Goal: Transaction & Acquisition: Purchase product/service

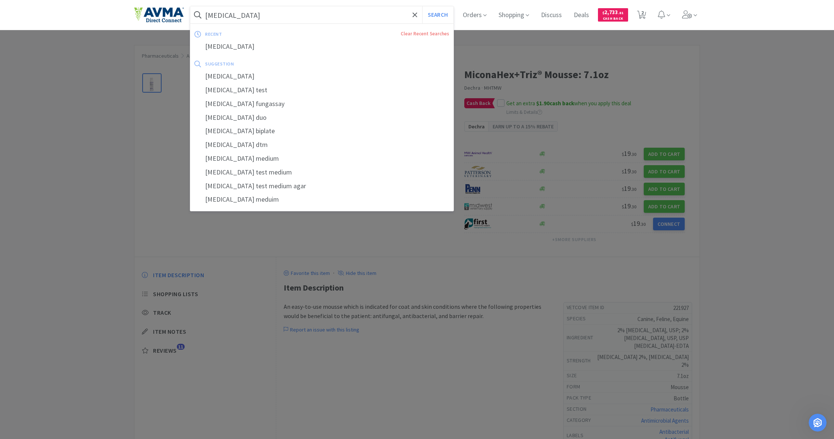
drag, startPoint x: 251, startPoint y: 16, endPoint x: 177, endPoint y: 14, distance: 74.2
click at [177, 14] on div "[MEDICAL_DATA] Search recent Clear Recent Searches [MEDICAL_DATA] suggestion [M…" at bounding box center [417, 15] width 566 height 30
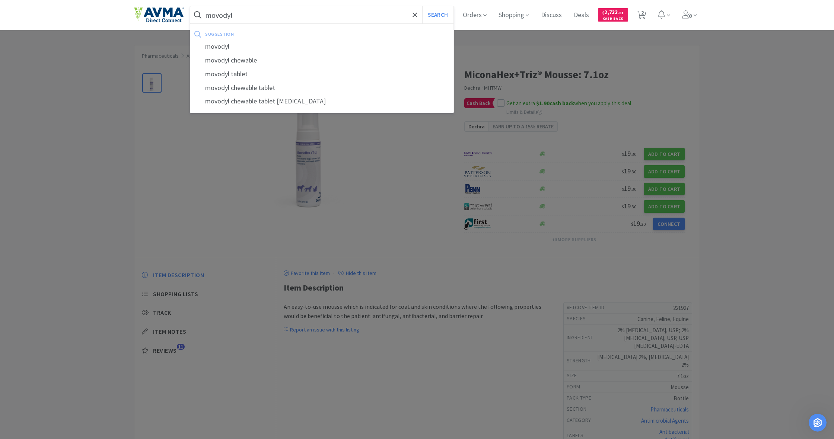
type input "movodyl"
click at [437, 15] on button "Search" at bounding box center [437, 14] width 31 height 17
select select "1"
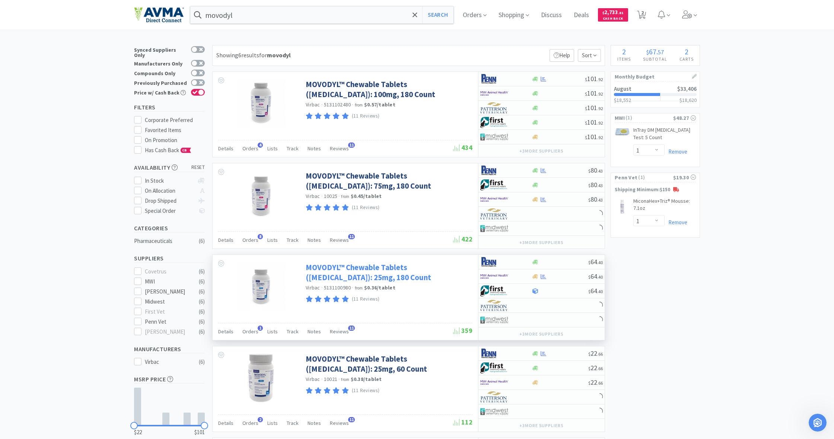
click at [351, 266] on link "MOVODYL™ Chewable Tablets ([MEDICAL_DATA]): 25mg, 180 Count" at bounding box center [388, 273] width 165 height 20
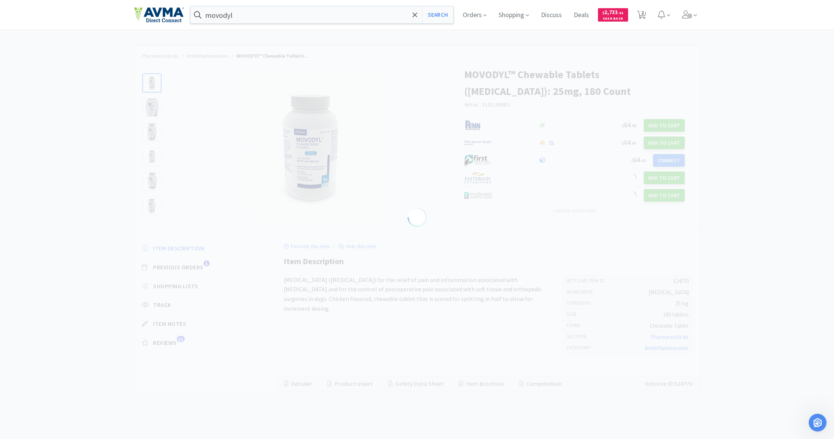
select select "524770"
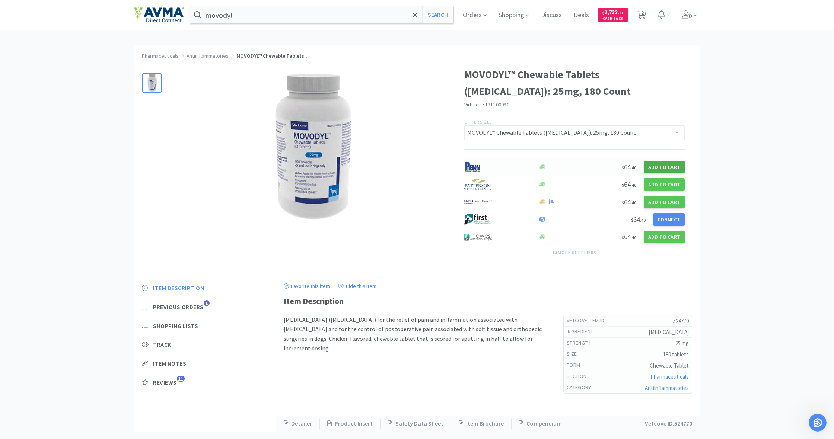
click at [667, 166] on button "Add to Cart" at bounding box center [664, 167] width 41 height 13
select select "1"
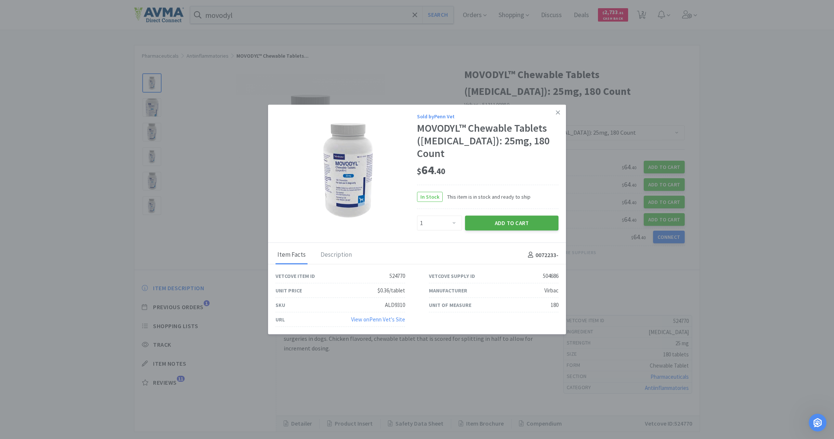
click at [516, 216] on button "Add to Cart" at bounding box center [511, 223] width 93 height 15
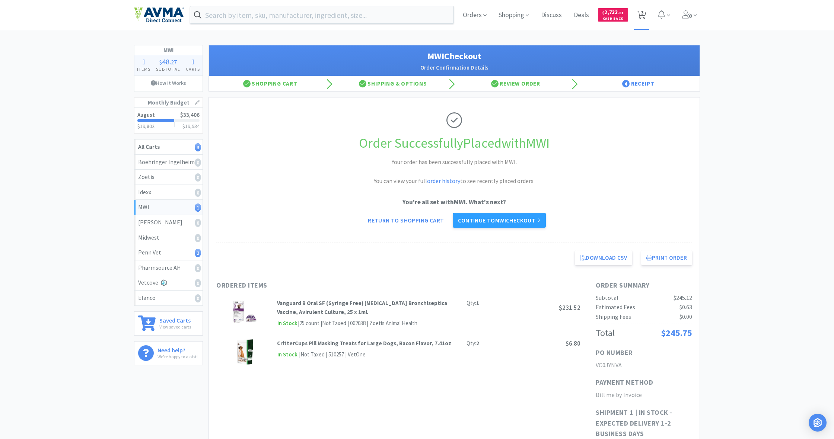
click at [493, 16] on span "3" at bounding box center [642, 13] width 3 height 30
select select "1"
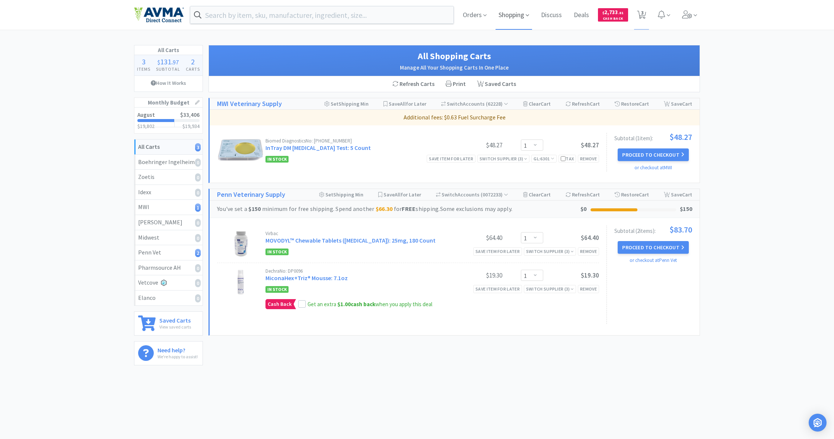
click at [493, 16] on span "Shopping" at bounding box center [514, 15] width 37 height 30
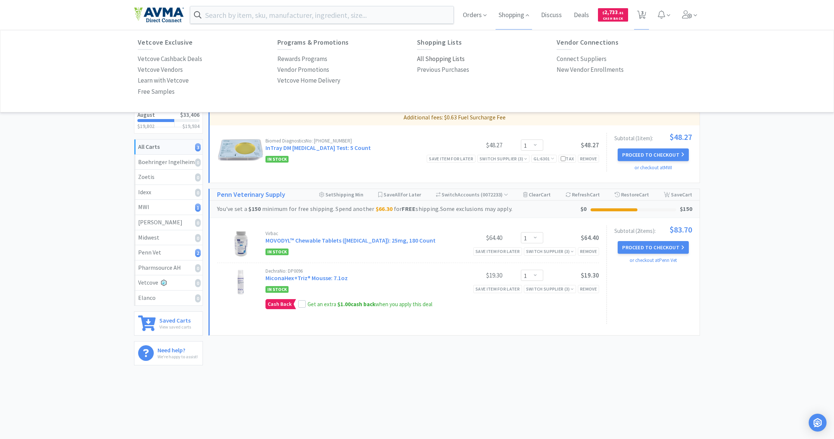
click at [432, 59] on p "All Shopping Lists" at bounding box center [441, 59] width 48 height 10
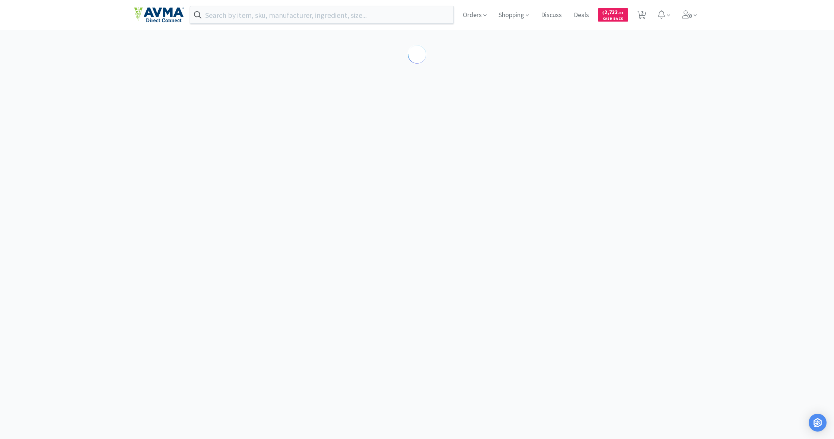
select select "1"
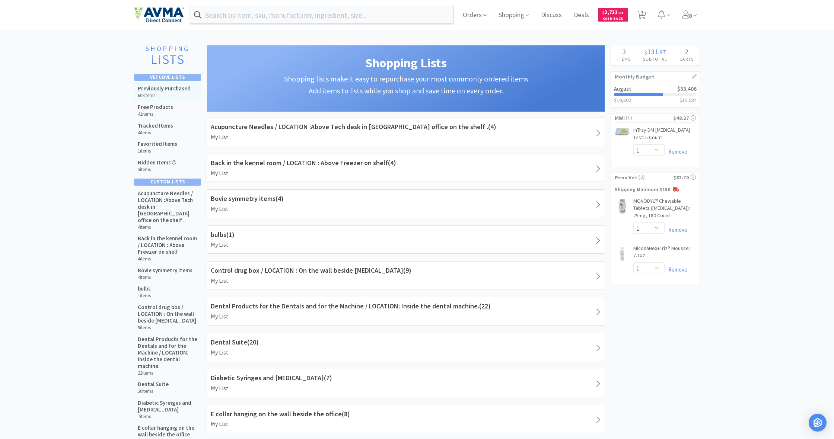
drag, startPoint x: 165, startPoint y: 93, endPoint x: 192, endPoint y: 89, distance: 27.1
click at [165, 93] on h6 "608 items" at bounding box center [164, 96] width 53 height 6
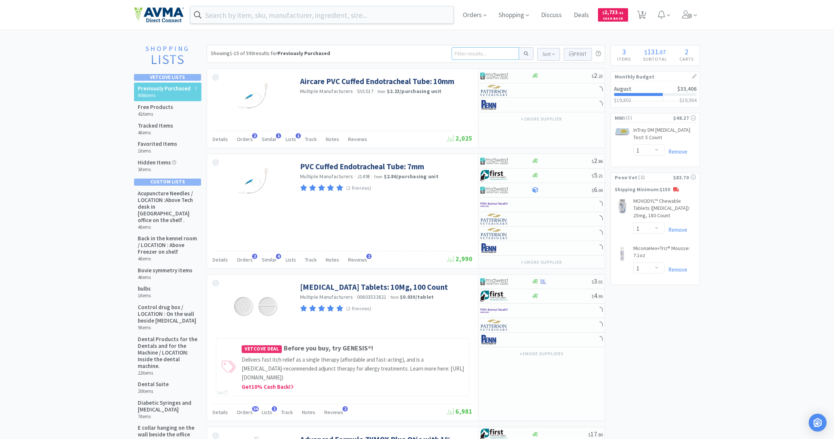
click at [457, 55] on input at bounding box center [485, 53] width 67 height 13
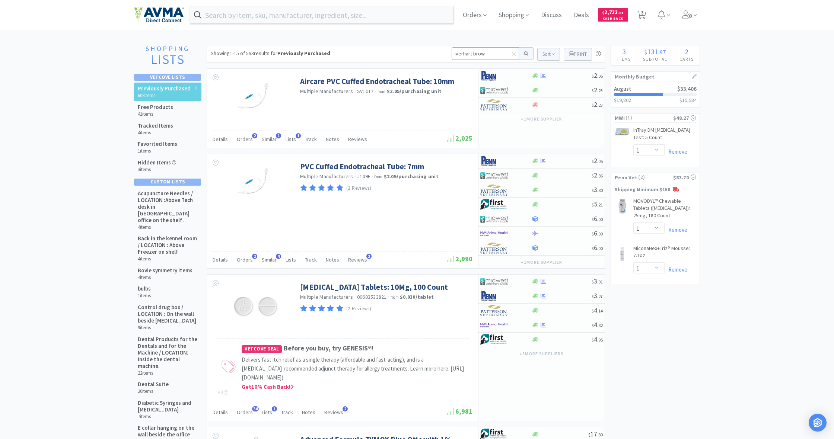
type input "iverhart brown"
click at [493, 54] on button at bounding box center [526, 53] width 15 height 13
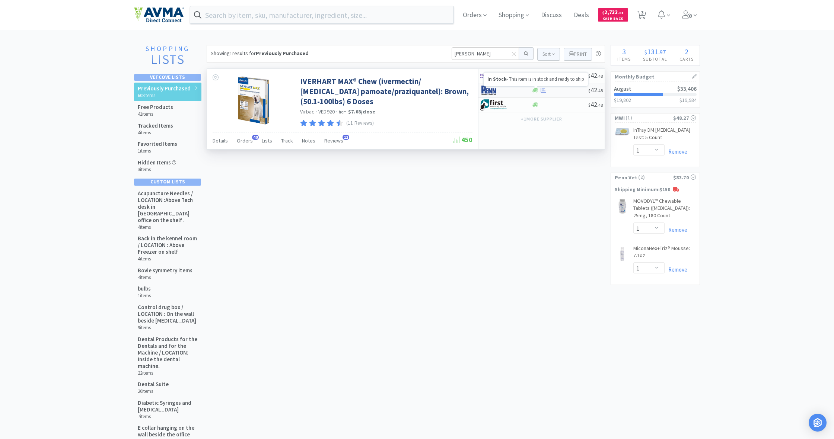
click at [493, 91] on icon at bounding box center [536, 90] width 6 height 4
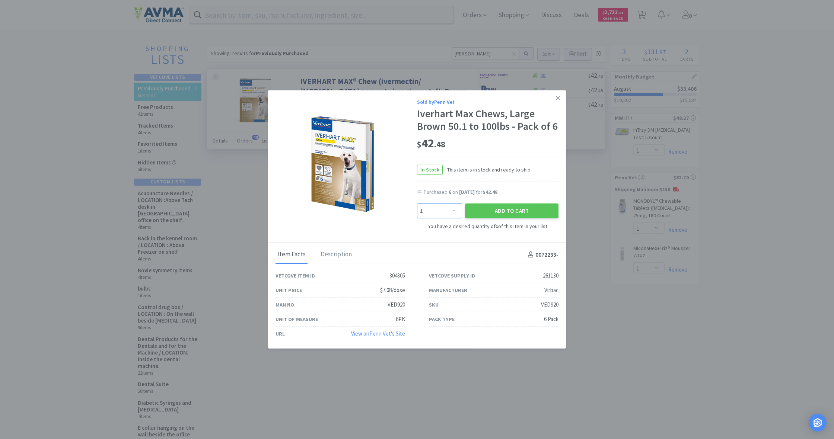
select select "2"
drag, startPoint x: 456, startPoint y: 210, endPoint x: 521, endPoint y: 207, distance: 65.6
click at [493, 207] on div "Enter Quantity 1 2 3 4 5 6 7 8 9 10 11 12 13 14 15 16 17 18 19 20 Enter Quantit…" at bounding box center [488, 211] width 145 height 18
click at [493, 210] on button "Add to Cart" at bounding box center [511, 211] width 93 height 15
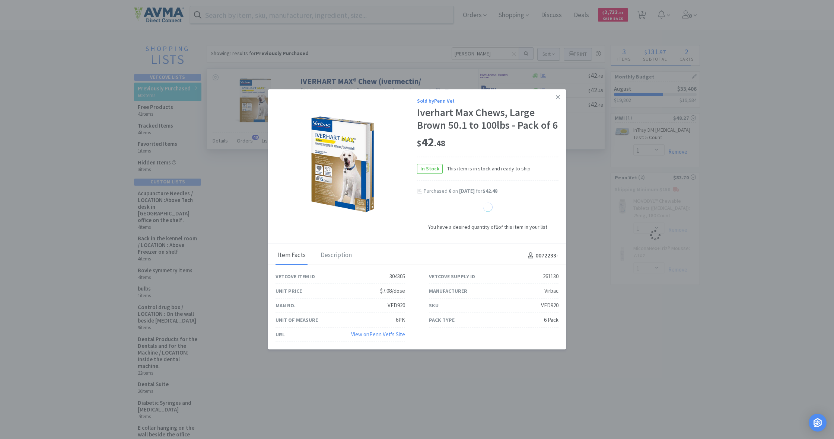
select select "2"
select select "1"
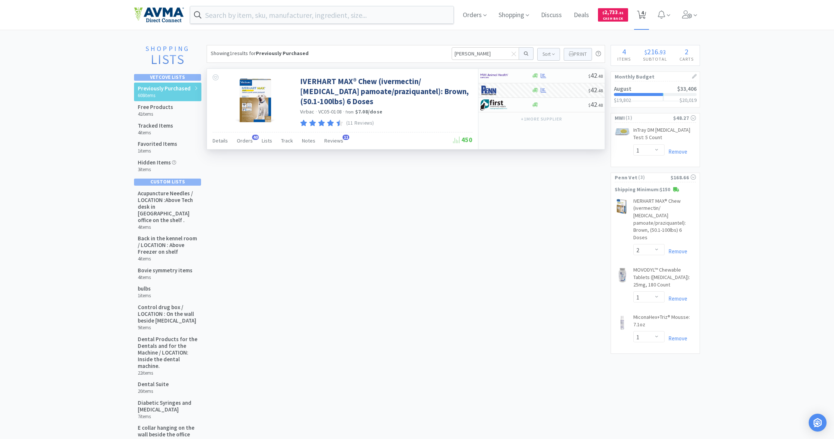
click at [493, 15] on span "4" at bounding box center [642, 13] width 3 height 30
select select "1"
select select "2"
select select "1"
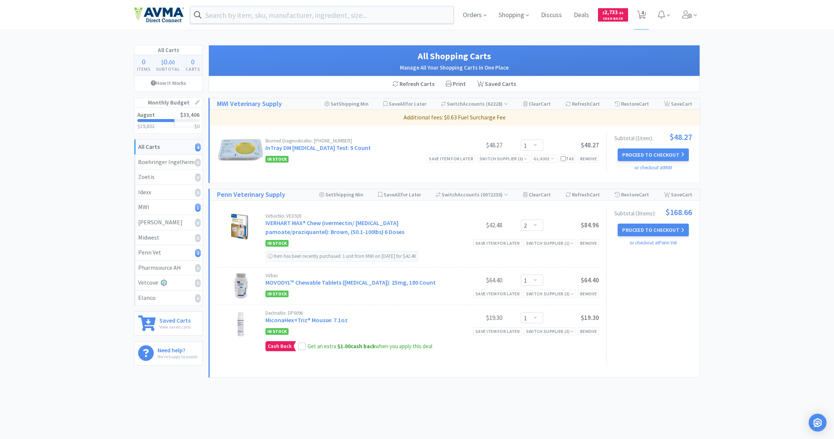
scroll to position [1, 0]
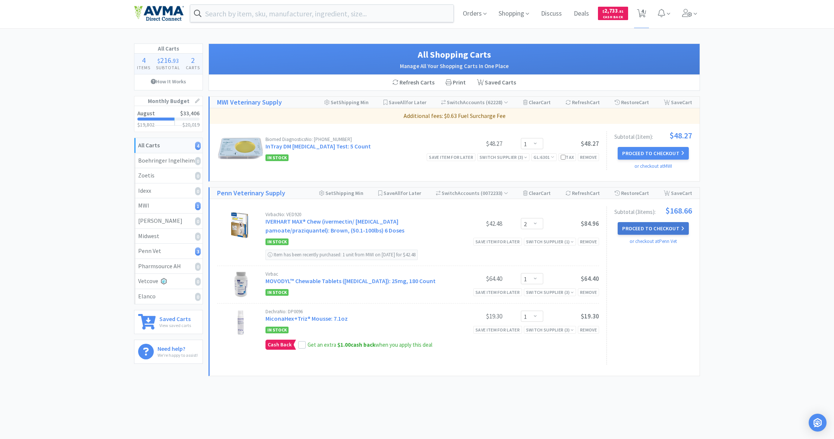
click at [493, 228] on button "Proceed to Checkout" at bounding box center [653, 228] width 71 height 13
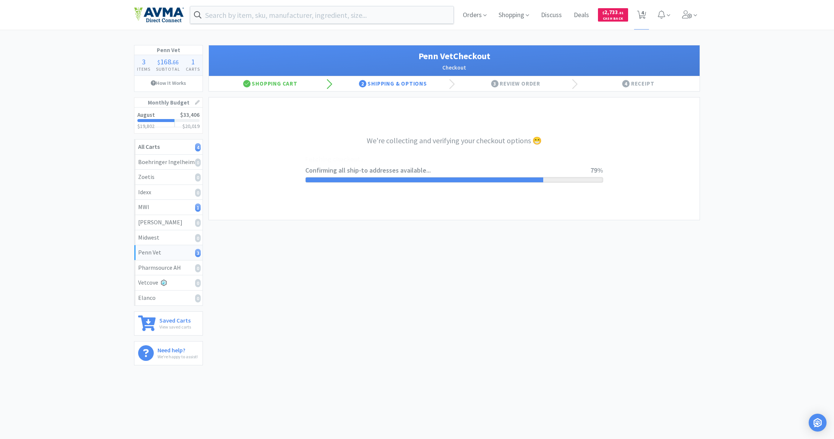
select select "terms"
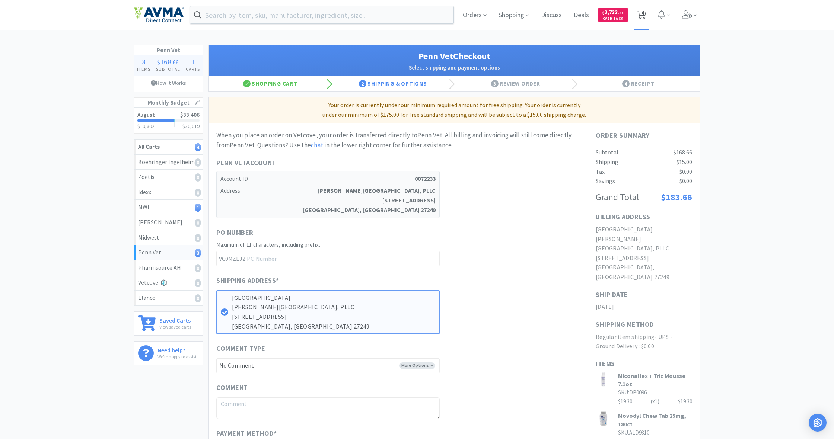
click at [493, 12] on span "4" at bounding box center [642, 13] width 3 height 30
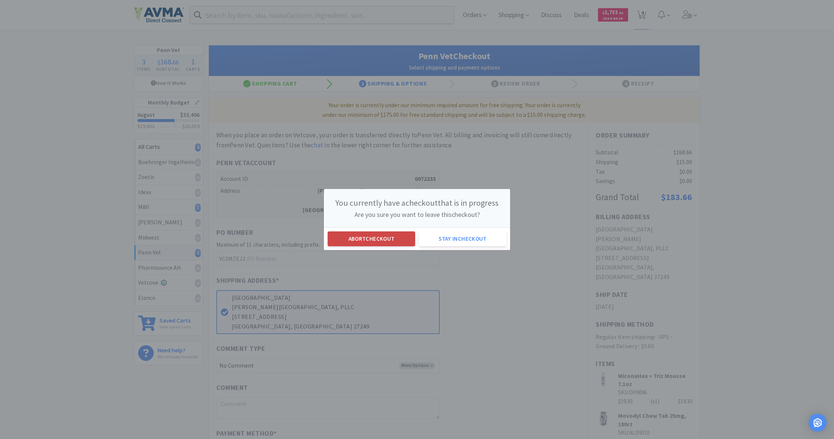
click at [391, 237] on button "Abort checkout" at bounding box center [372, 239] width 88 height 15
select select "1"
select select "2"
select select "1"
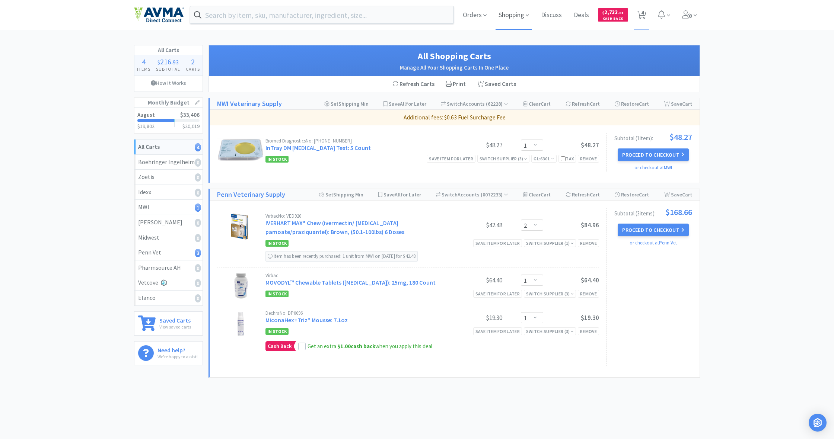
click at [493, 15] on span "Shopping" at bounding box center [514, 15] width 37 height 30
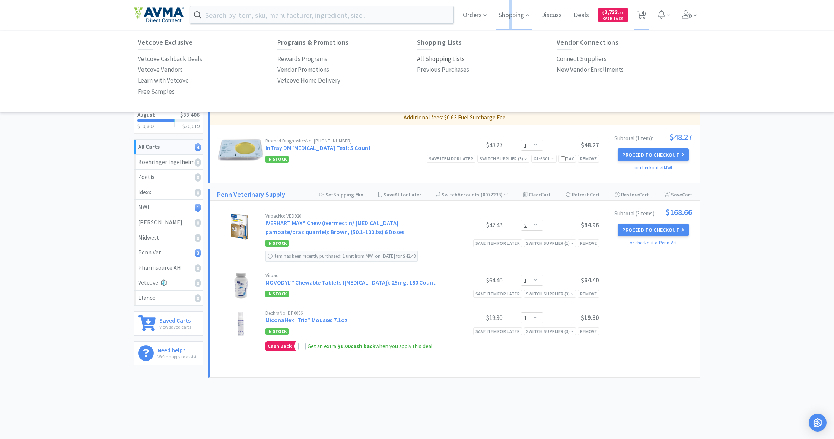
click at [439, 58] on p "All Shopping Lists" at bounding box center [441, 59] width 48 height 10
select select "1"
select select "2"
select select "1"
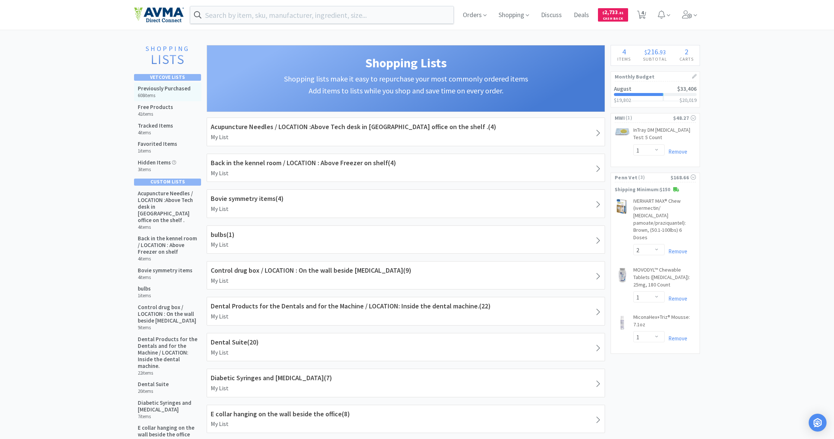
click at [160, 92] on div "Previously Purchased 608 items" at bounding box center [164, 91] width 53 height 13
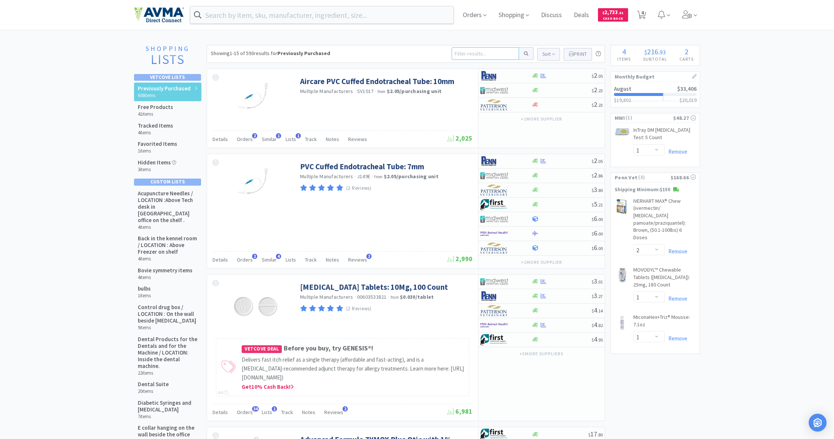
click at [460, 54] on input at bounding box center [485, 53] width 67 height 13
type input "pred"
click at [493, 54] on button at bounding box center [526, 53] width 15 height 13
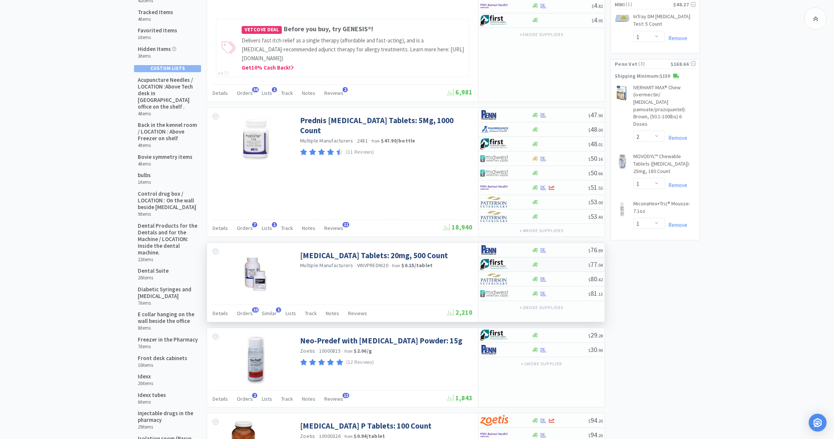
scroll to position [114, 0]
click at [493, 250] on icon at bounding box center [536, 250] width 6 height 6
select select "1"
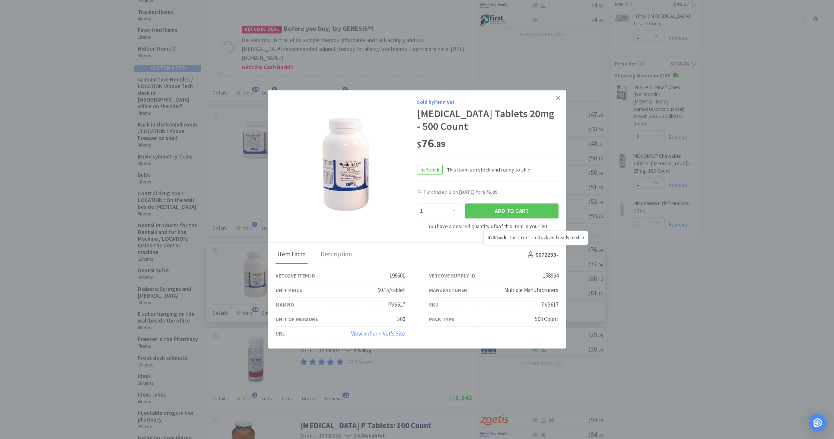
scroll to position [114, 0]
click at [493, 207] on button "Add to Cart" at bounding box center [511, 211] width 93 height 15
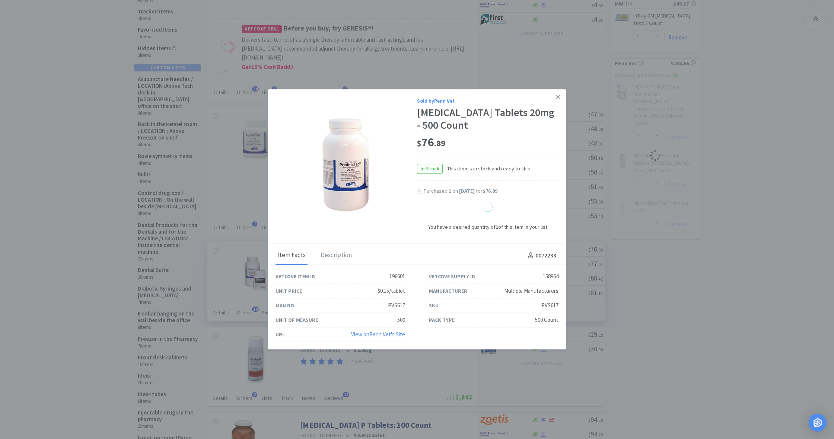
select select "1"
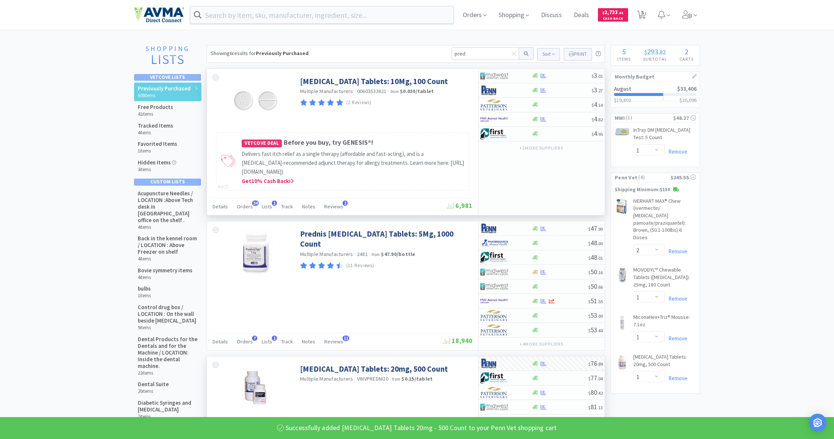
scroll to position [0, 0]
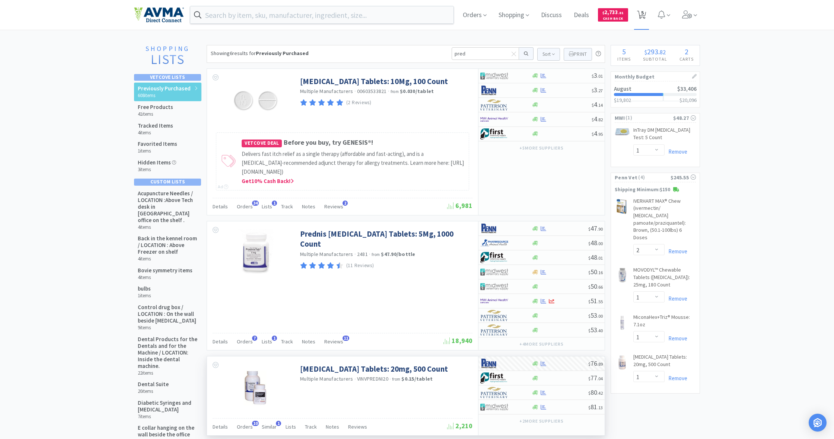
click at [493, 12] on icon at bounding box center [641, 15] width 9 height 8
select select "1"
select select "2"
select select "1"
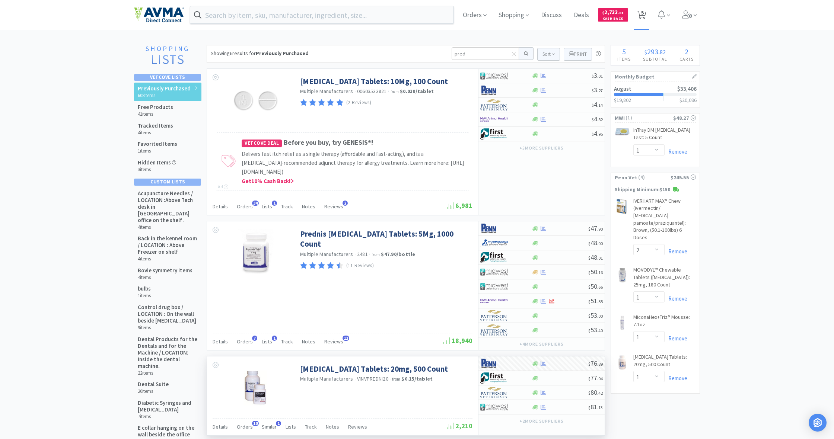
select select "1"
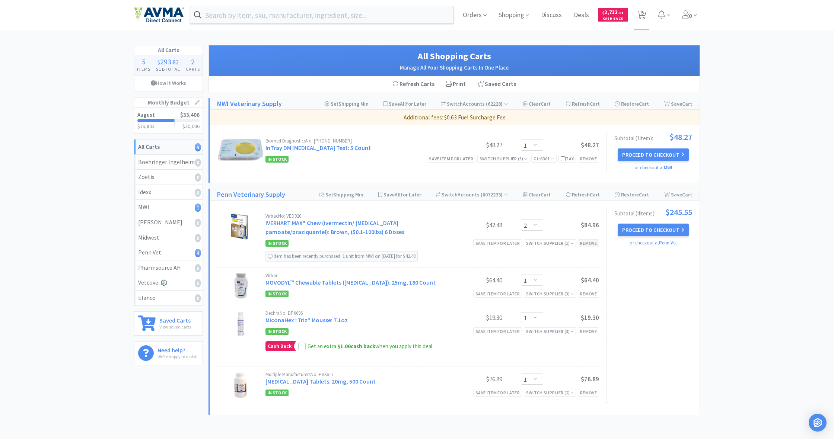
click at [493, 241] on div "Remove" at bounding box center [588, 243] width 21 height 8
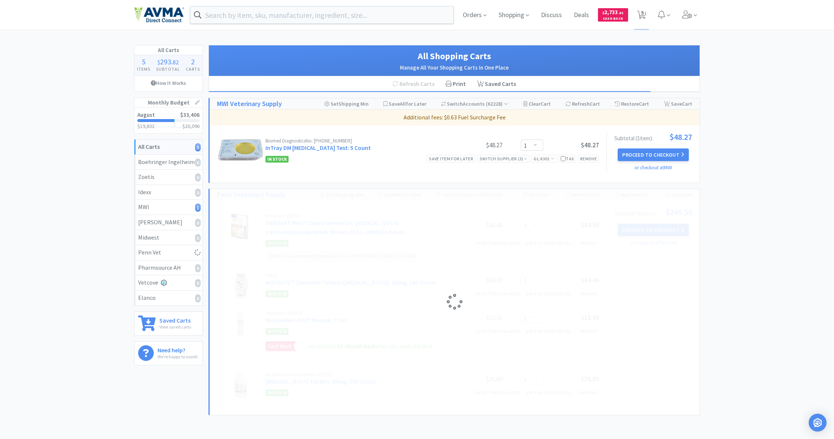
select select "1"
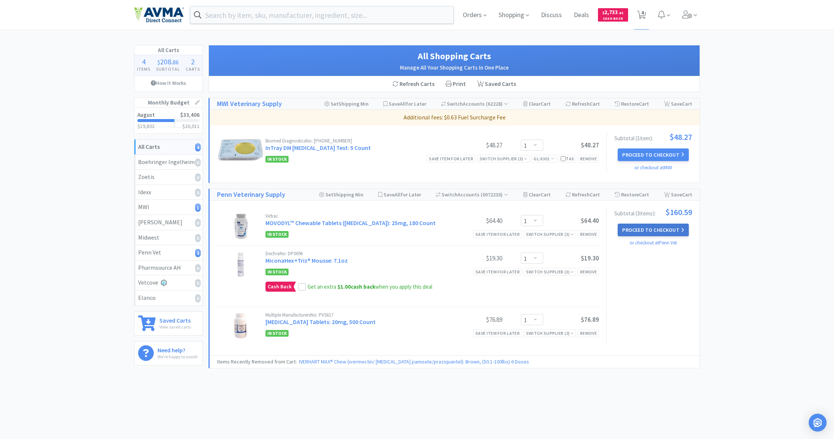
click at [493, 227] on button "Proceed to Checkout" at bounding box center [653, 230] width 71 height 13
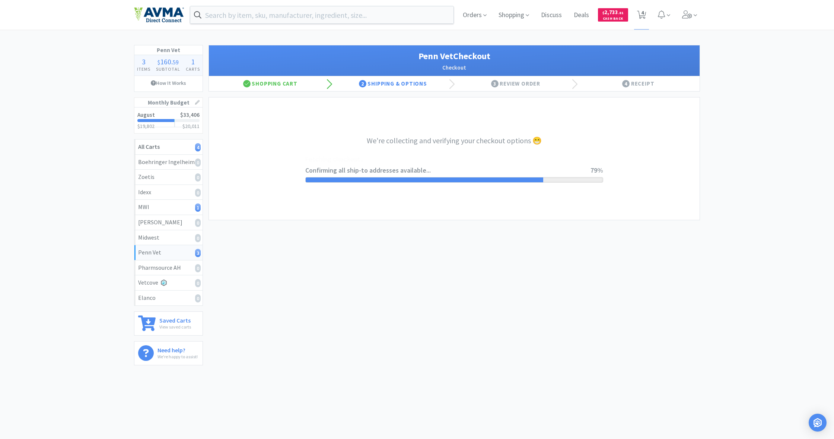
select select "terms"
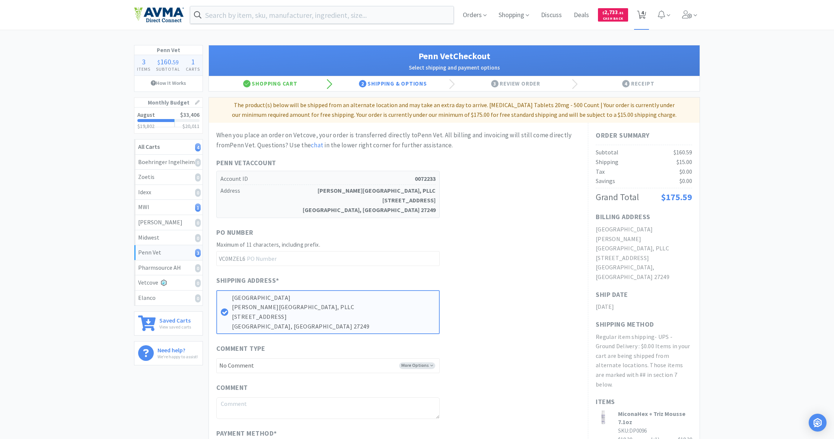
click at [493, 15] on icon at bounding box center [641, 15] width 9 height 8
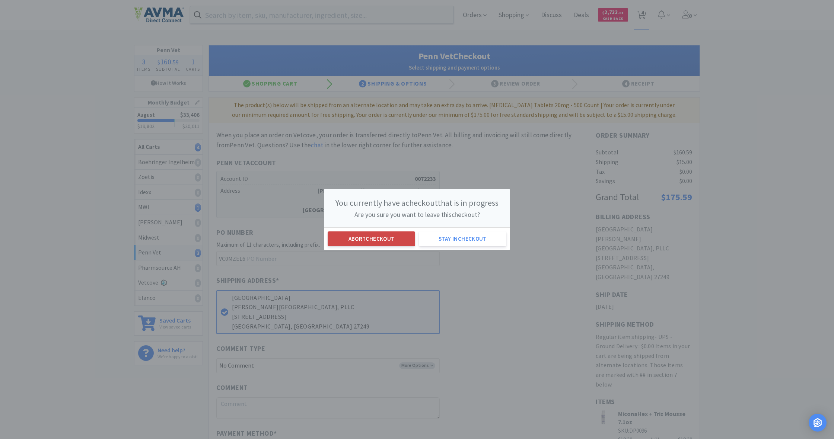
click at [382, 238] on button "Abort checkout" at bounding box center [372, 239] width 88 height 15
select select "1"
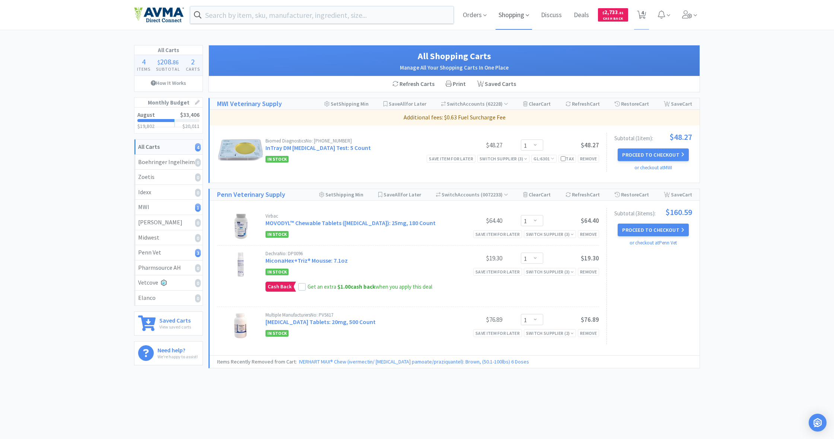
click at [493, 18] on span "Shopping" at bounding box center [514, 15] width 37 height 30
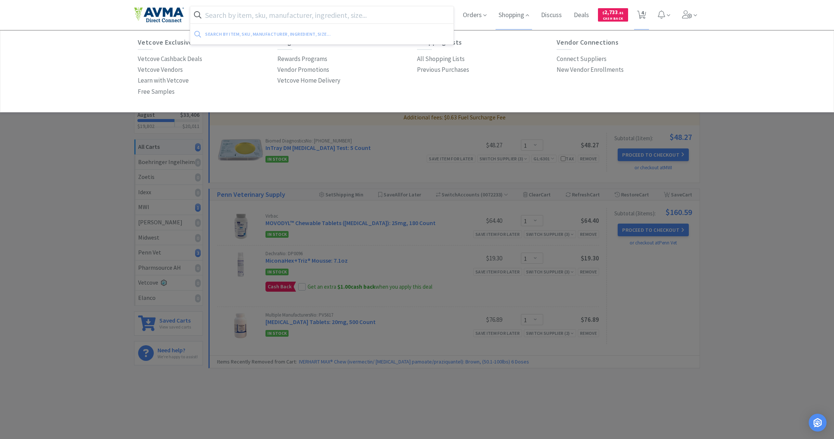
click at [340, 10] on input "text" at bounding box center [321, 14] width 263 height 17
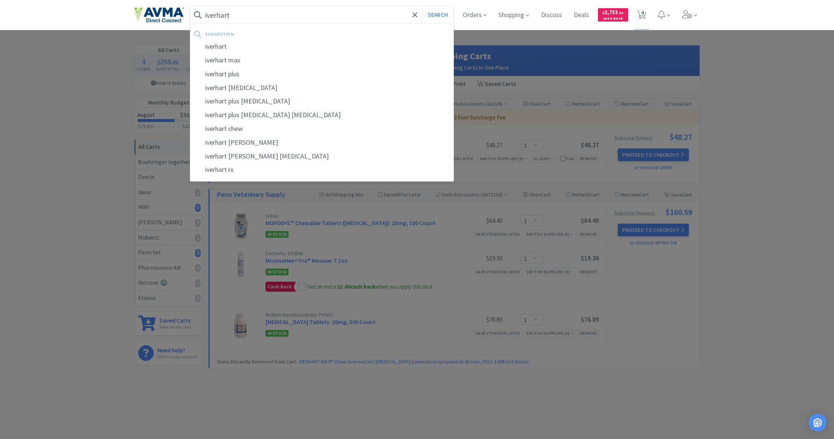
type input "iverhart"
click at [437, 15] on button "Search" at bounding box center [437, 14] width 31 height 17
select select "1"
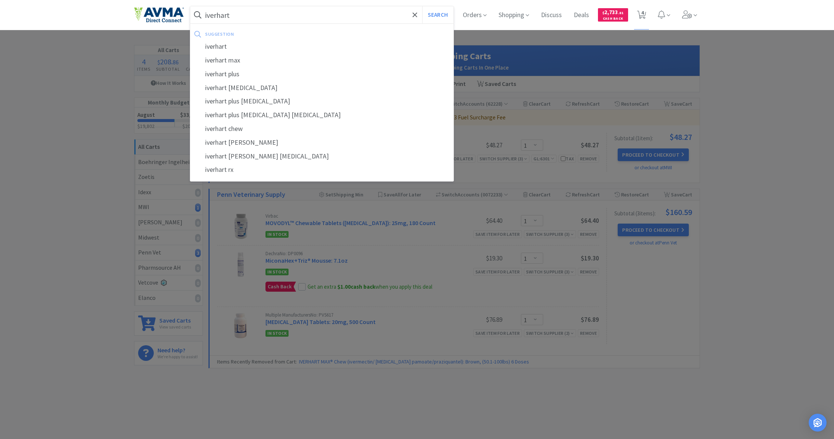
select select "1"
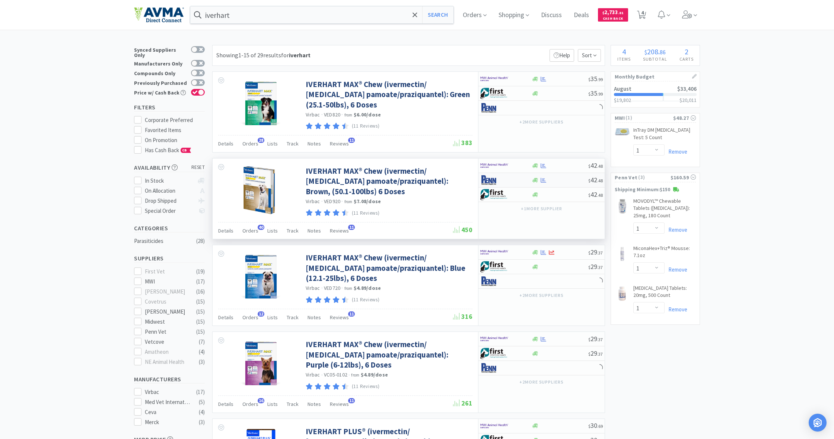
click at [493, 183] on div "$ 42 . 48" at bounding box center [542, 180] width 126 height 15
select select "1"
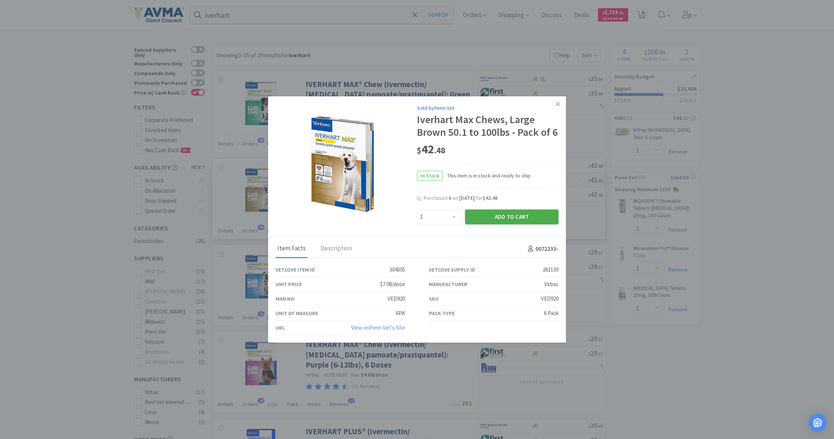
click at [493, 214] on button "Add to Cart" at bounding box center [511, 217] width 93 height 15
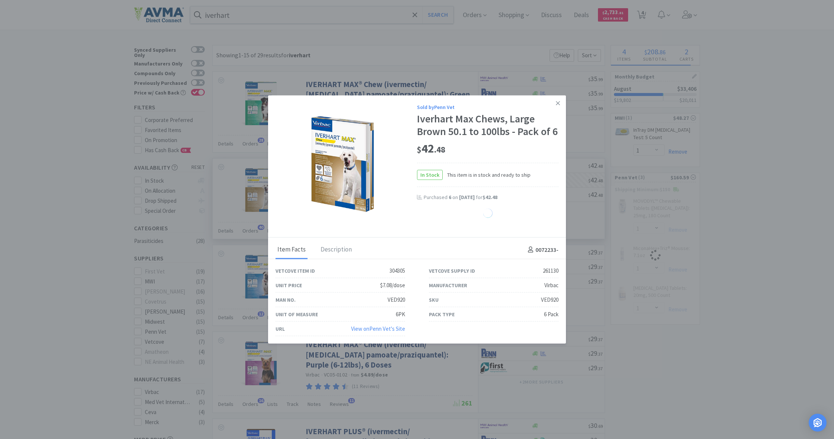
select select "1"
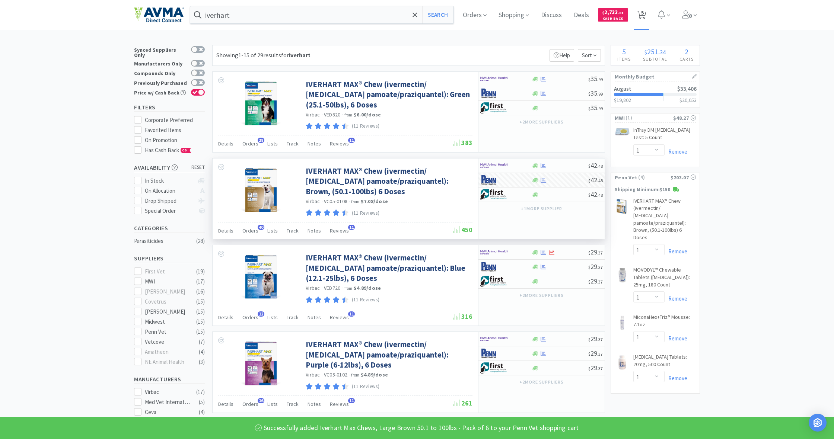
click at [493, 20] on span "5" at bounding box center [642, 13] width 3 height 30
select select "1"
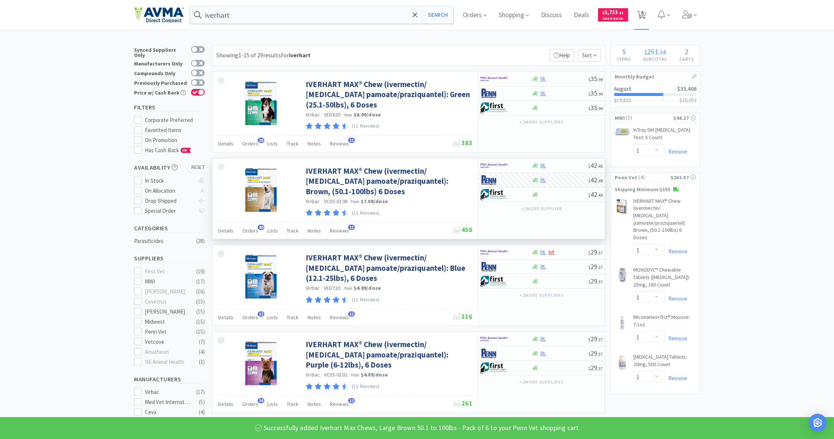
select select "1"
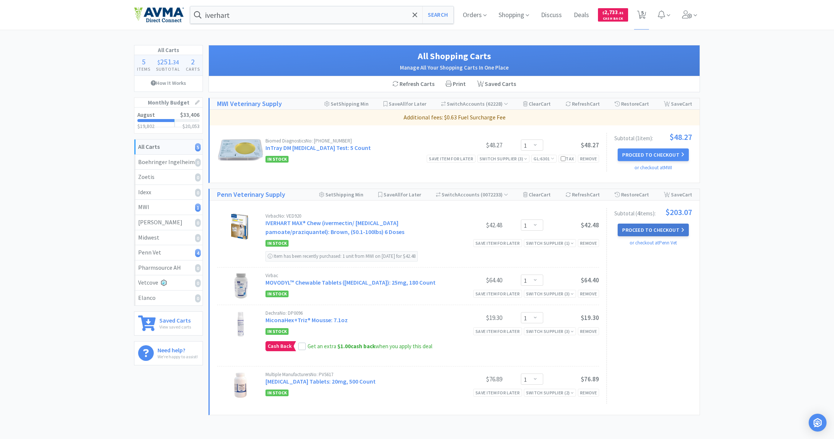
click at [493, 228] on button "Proceed to Checkout" at bounding box center [653, 230] width 71 height 13
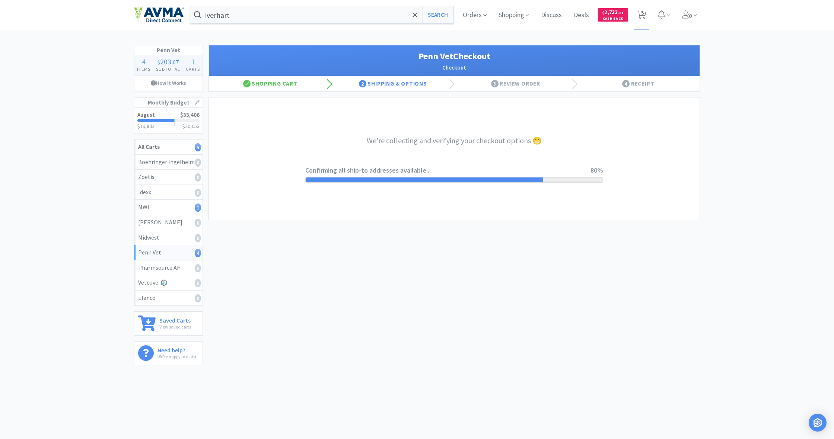
select select "terms"
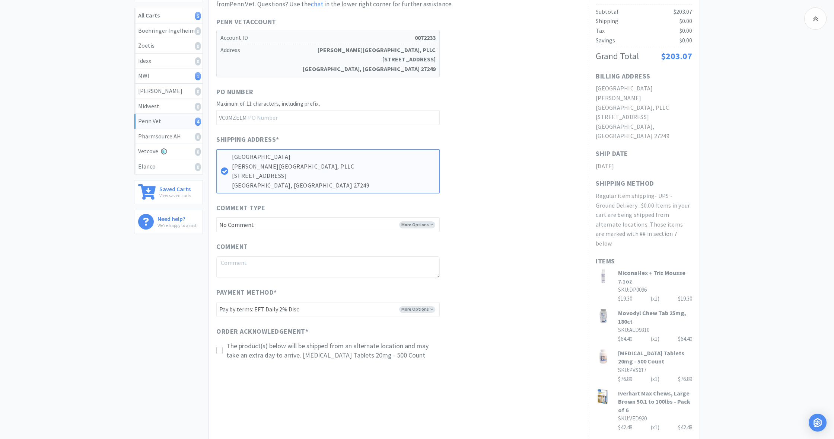
scroll to position [133, 0]
click at [219, 320] on icon at bounding box center [220, 350] width 6 height 6
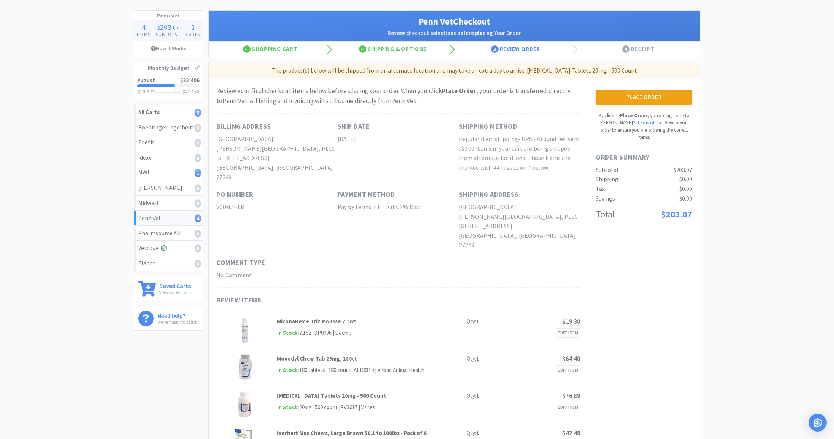
scroll to position [34, 0]
click at [493, 96] on button "Place Order" at bounding box center [644, 97] width 96 height 15
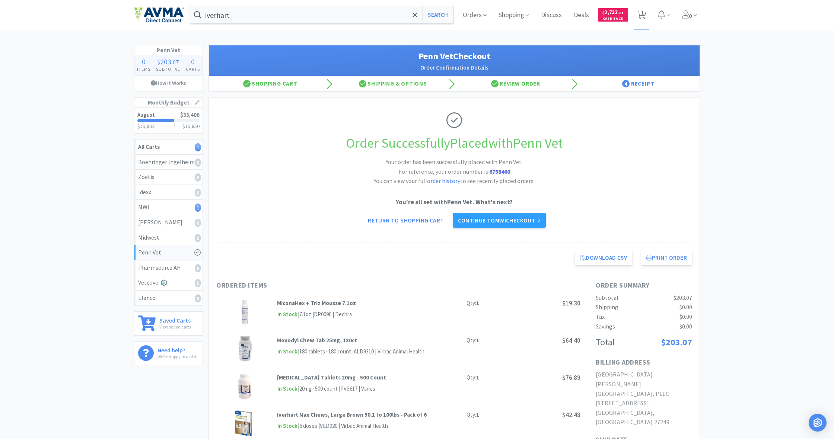
click at [296, 304] on strong "MiconaHex + Triz Mousse 7.1oz" at bounding box center [316, 303] width 79 height 7
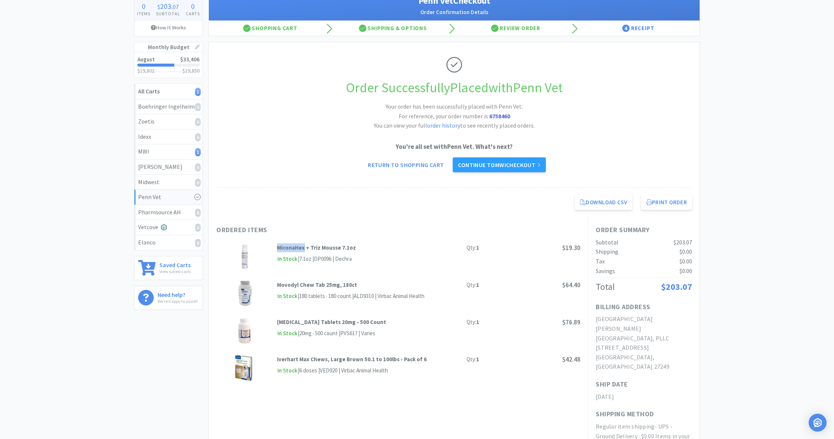
scroll to position [57, 0]
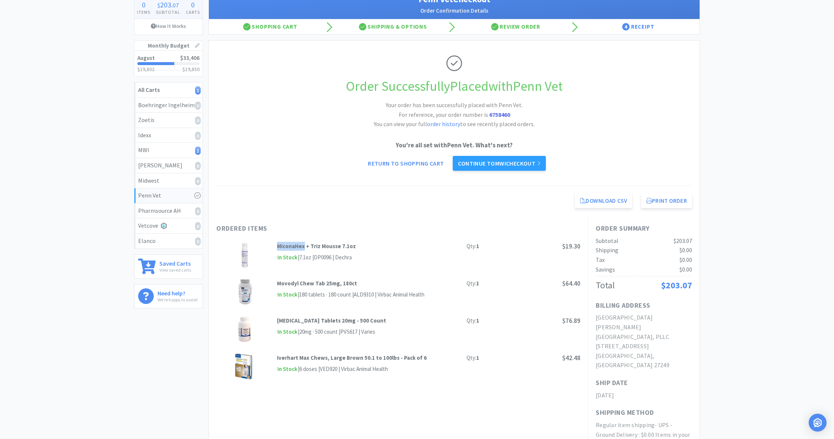
click at [248, 252] on img at bounding box center [245, 255] width 26 height 26
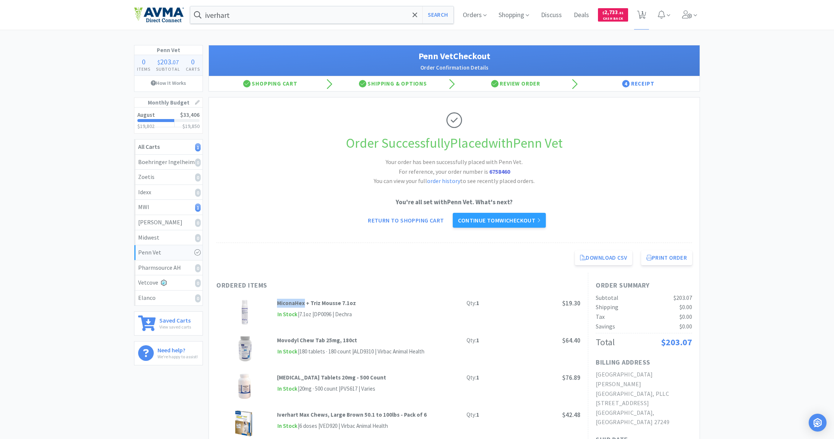
scroll to position [0, 0]
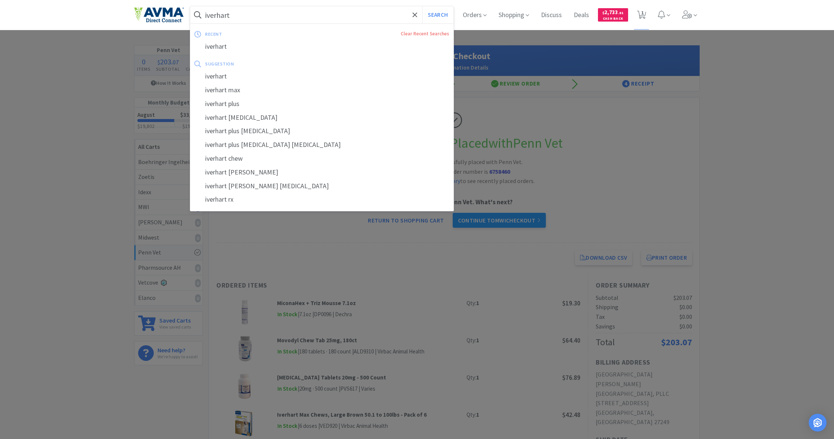
drag, startPoint x: 190, startPoint y: 12, endPoint x: 166, endPoint y: 12, distance: 24.2
click at [166, 12] on div "iverhart Search recent Clear Recent Searches iverhart suggestion iverhart iverh…" at bounding box center [417, 15] width 566 height 30
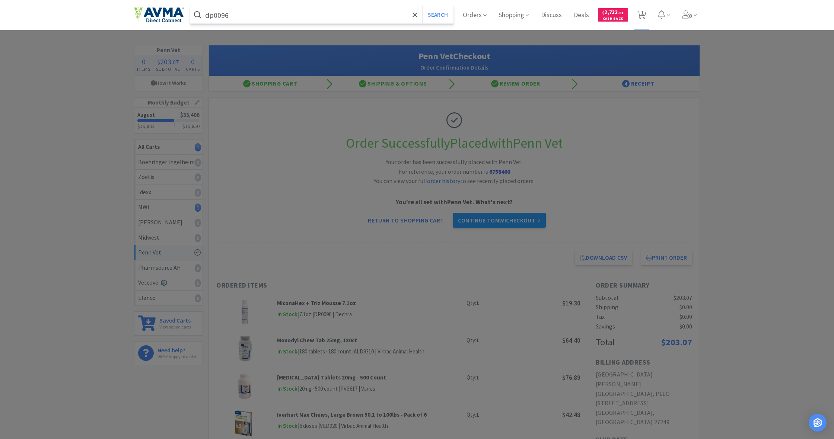
type input "dp0096"
click at [437, 15] on button "Search" at bounding box center [437, 14] width 31 height 17
select select "1"
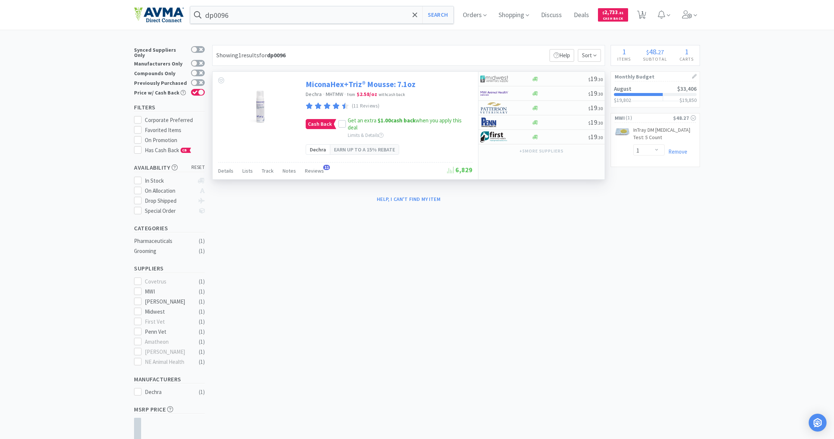
click at [352, 85] on link "MiconaHex+Triz® Mousse: 7.1oz" at bounding box center [361, 84] width 110 height 10
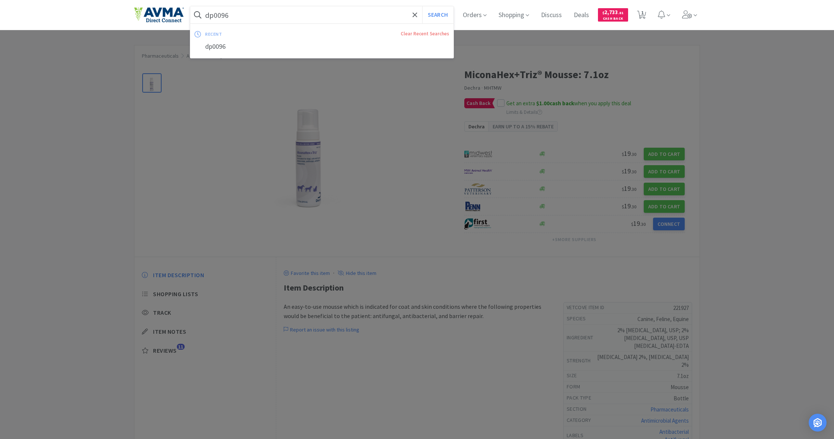
drag, startPoint x: 211, startPoint y: 15, endPoint x: 193, endPoint y: 15, distance: 18.6
click at [193, 15] on form "dp0096 Search" at bounding box center [321, 14] width 263 height 17
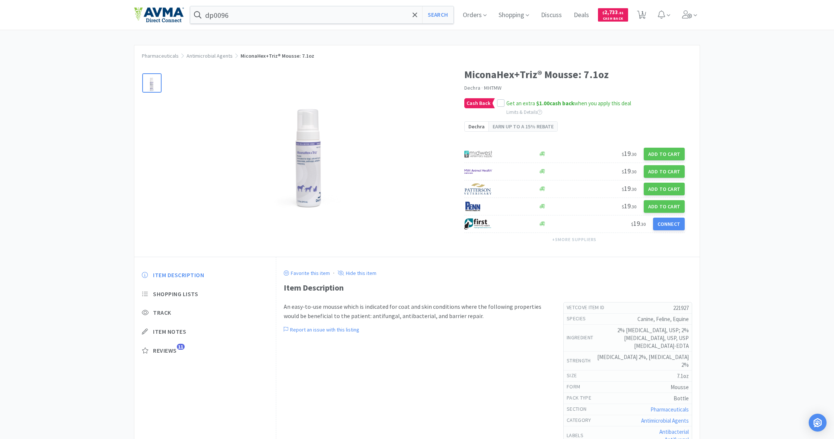
scroll to position [0, 0]
click at [378, 166] on div at bounding box center [417, 219] width 834 height 439
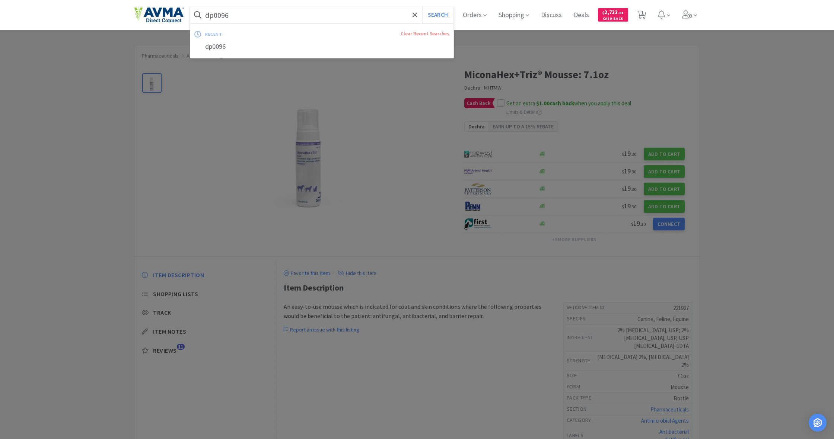
drag, startPoint x: 220, startPoint y: 16, endPoint x: 197, endPoint y: 16, distance: 22.7
click at [197, 16] on form "dp0096 Search" at bounding box center [321, 14] width 263 height 17
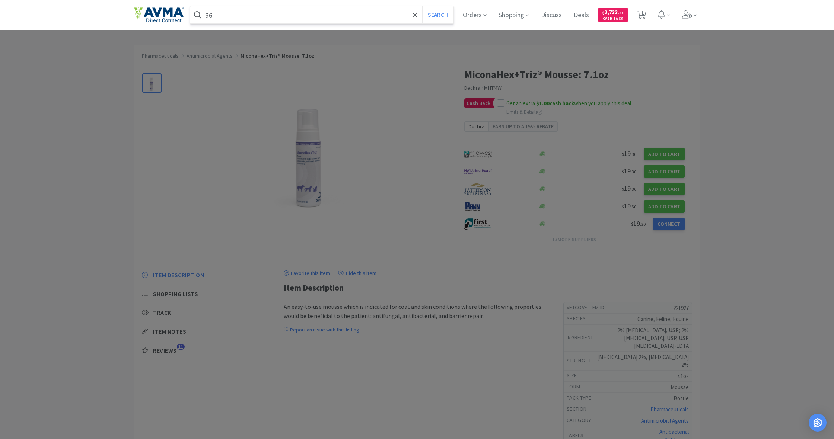
type input "6"
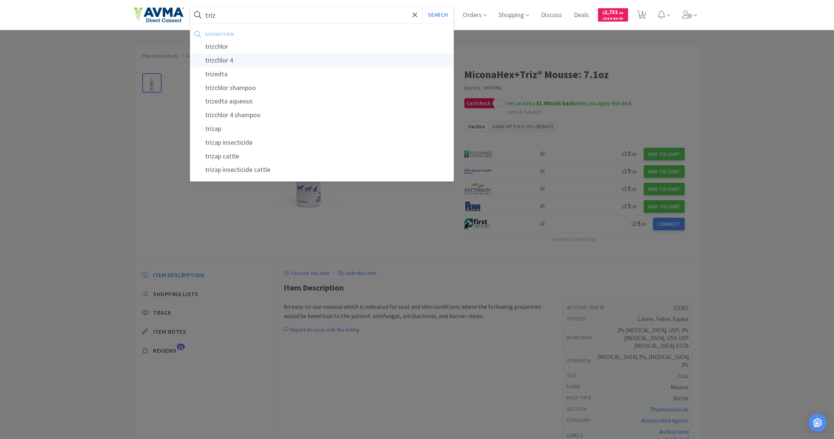
type input "triz"
click at [437, 15] on button "Search" at bounding box center [437, 14] width 31 height 17
select select "1"
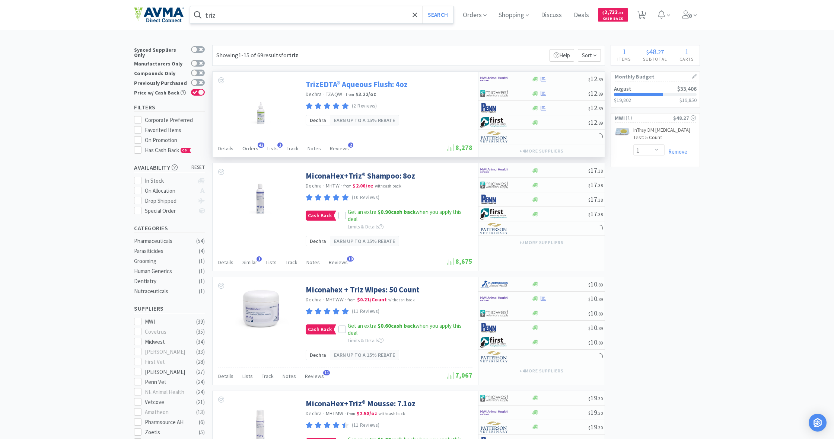
click at [353, 83] on link "TrizEDTA® Aqueous Flush: 4oz" at bounding box center [357, 84] width 102 height 10
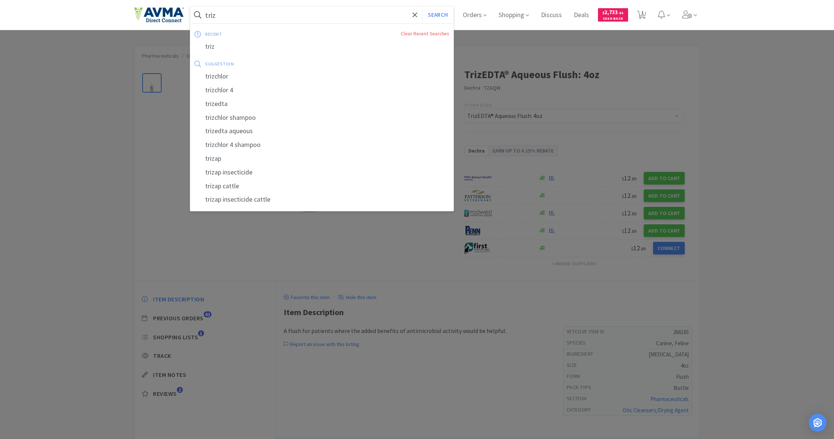
drag, startPoint x: 225, startPoint y: 16, endPoint x: 200, endPoint y: 14, distance: 25.0
click at [200, 14] on form "triz Search" at bounding box center [321, 14] width 263 height 17
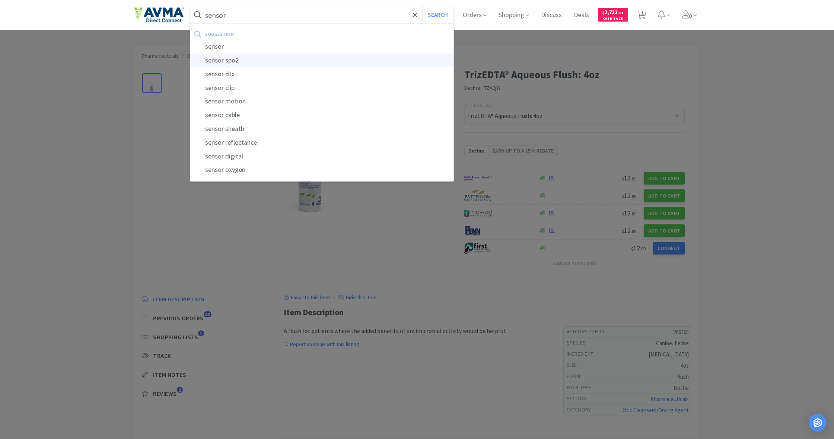
click at [224, 64] on div "sensor spo2" at bounding box center [321, 61] width 263 height 14
type input "sensor spo2"
select select "1"
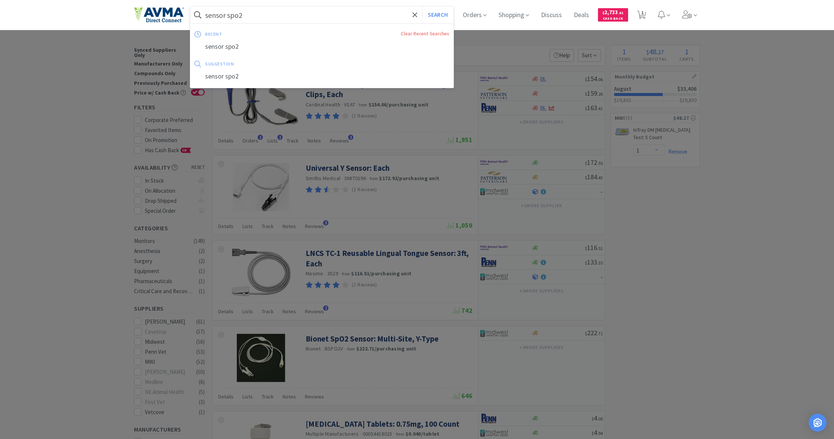
drag, startPoint x: 245, startPoint y: 16, endPoint x: 200, endPoint y: 16, distance: 45.1
click at [200, 16] on form "sensor spo2 Search" at bounding box center [321, 14] width 263 height 17
drag, startPoint x: 200, startPoint y: 16, endPoint x: 265, endPoint y: 18, distance: 64.5
click at [271, 18] on form "sensor spo2 Search" at bounding box center [321, 14] width 263 height 17
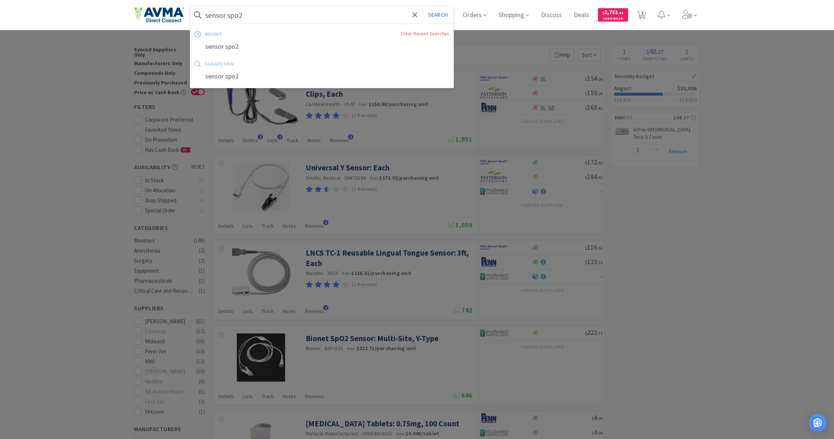
drag, startPoint x: 251, startPoint y: 15, endPoint x: 203, endPoint y: 12, distance: 48.1
click at [203, 12] on form "sensor spo2 Search" at bounding box center [321, 14] width 263 height 17
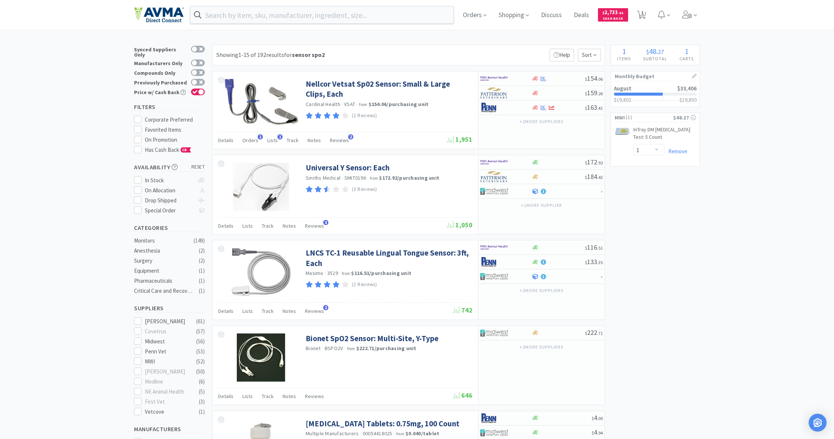
click at [493, 224] on div at bounding box center [417, 219] width 834 height 439
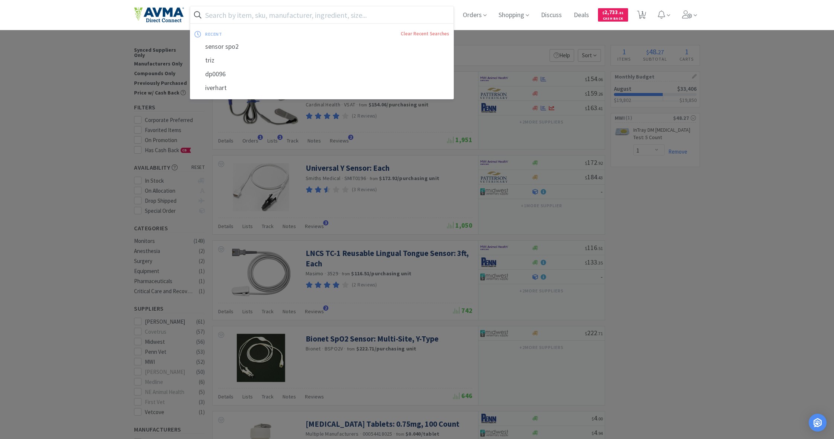
click at [226, 14] on input "text" at bounding box center [321, 14] width 263 height 17
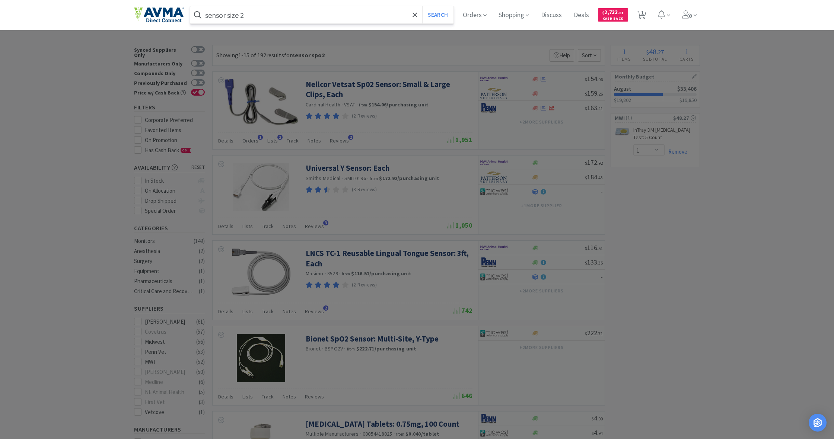
type input "sensor size 2"
click at [437, 15] on button "Search" at bounding box center [437, 14] width 31 height 17
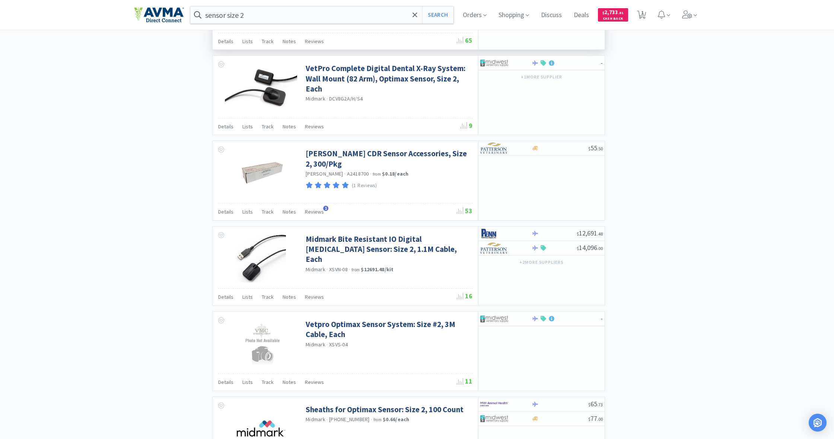
scroll to position [783, 0]
